Goal: Find specific page/section: Find specific page/section

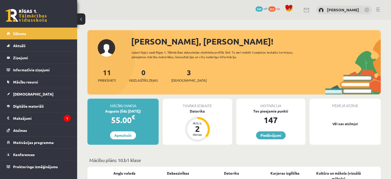
click at [32, 11] on link at bounding box center [26, 15] width 41 height 13
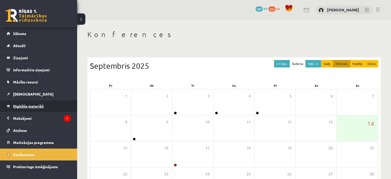
click at [29, 103] on link "Digitālie materiāli" at bounding box center [39, 106] width 64 height 12
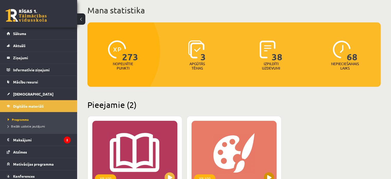
scroll to position [77, 0]
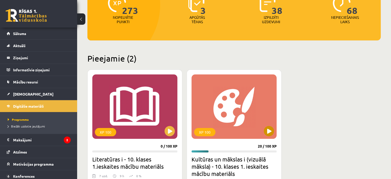
click at [243, 124] on div "XP 100" at bounding box center [233, 106] width 85 height 64
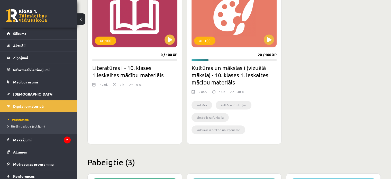
scroll to position [180, 0]
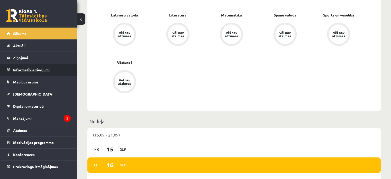
scroll to position [128, 0]
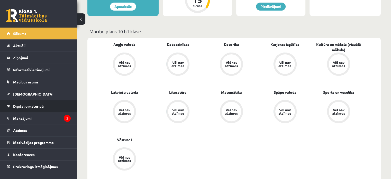
click at [35, 108] on link "Digitālie materiāli" at bounding box center [39, 106] width 64 height 12
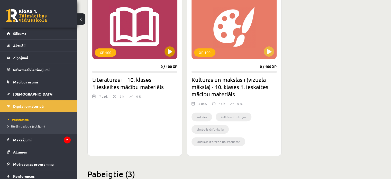
scroll to position [154, 0]
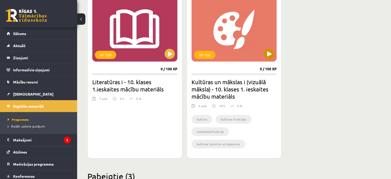
click at [243, 49] on div "XP 100" at bounding box center [233, 29] width 85 height 64
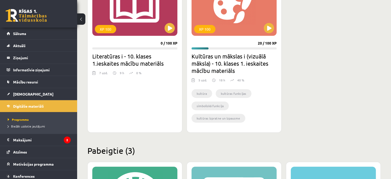
scroll to position [180, 0]
click at [31, 17] on link at bounding box center [26, 15] width 41 height 13
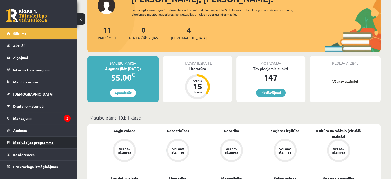
scroll to position [51, 0]
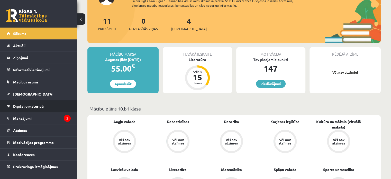
click at [35, 106] on span "Digitālie materiāli" at bounding box center [28, 106] width 31 height 5
